Goal: Information Seeking & Learning: Find specific fact

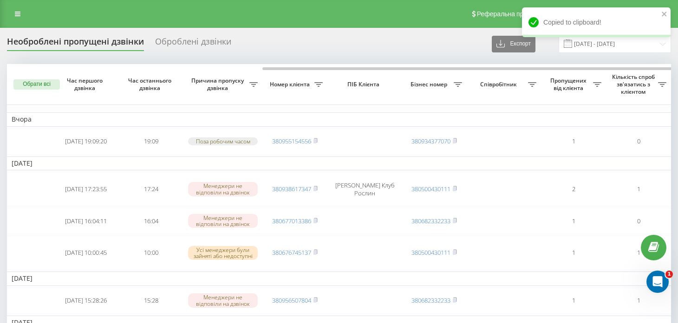
scroll to position [0, 149]
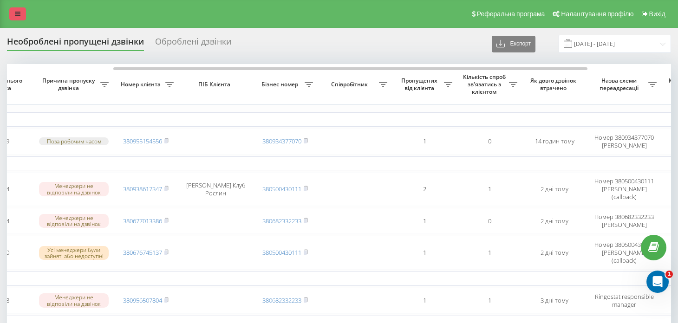
click at [17, 12] on icon at bounding box center [18, 14] width 6 height 7
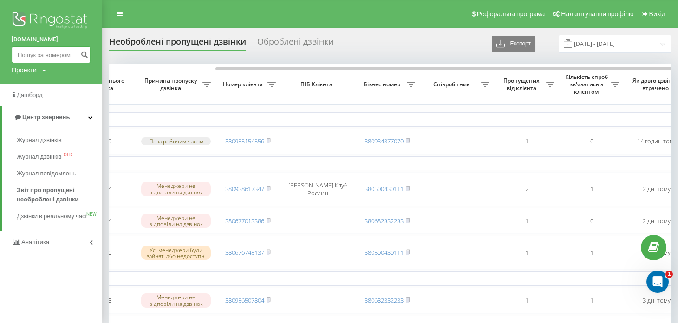
click at [49, 51] on input at bounding box center [51, 54] width 79 height 17
type input "0962163778"
click at [86, 54] on icon "submit" at bounding box center [84, 54] width 8 height 6
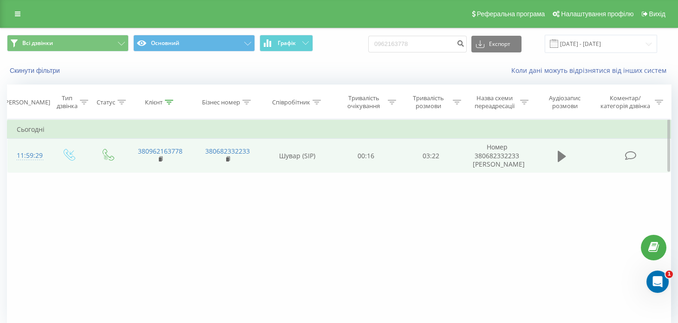
click at [561, 160] on icon at bounding box center [562, 156] width 8 height 13
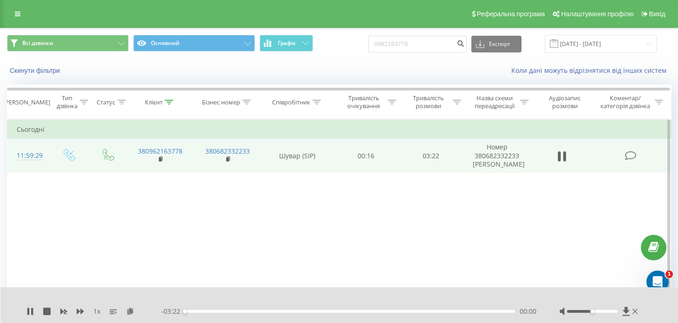
click at [359, 312] on div "00:00" at bounding box center [350, 311] width 330 height 3
click at [370, 311] on div "01:53" at bounding box center [350, 311] width 330 height 3
click at [389, 312] on div "01:58" at bounding box center [350, 311] width 330 height 3
click at [383, 312] on div "02:01" at bounding box center [350, 311] width 330 height 3
click at [28, 312] on icon at bounding box center [28, 311] width 2 height 7
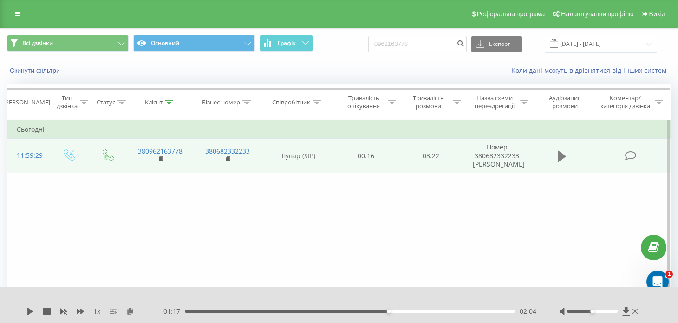
click at [557, 154] on button at bounding box center [562, 157] width 14 height 14
click at [452, 312] on div "00:00" at bounding box center [350, 311] width 330 height 3
click at [472, 311] on div "02:44" at bounding box center [350, 311] width 330 height 3
